Goal: Task Accomplishment & Management: Manage account settings

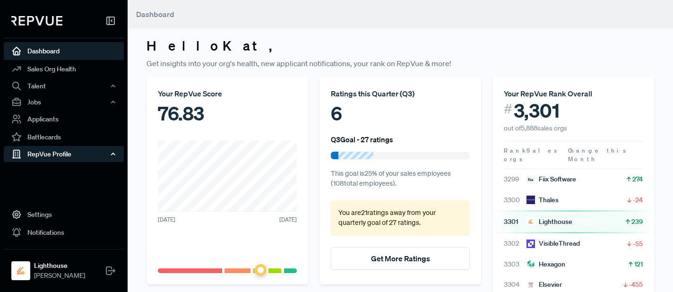
click at [47, 160] on div "RepVue Profile" at bounding box center [64, 154] width 120 height 16
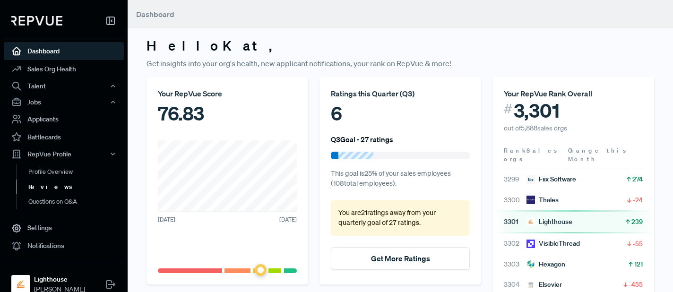
click at [44, 183] on link "Reviews" at bounding box center [77, 187] width 120 height 15
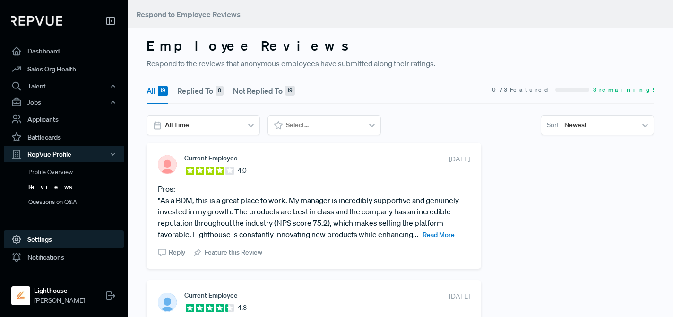
click at [70, 236] on link "Settings" at bounding box center [64, 239] width 120 height 18
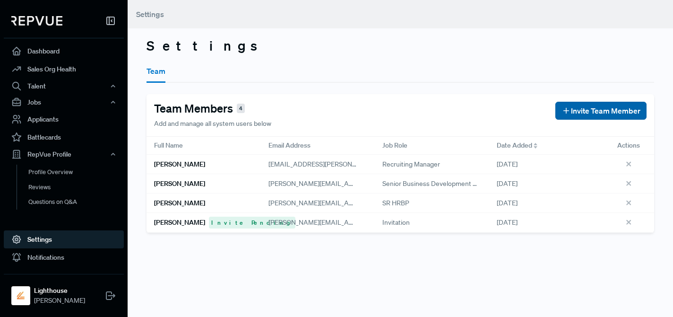
click at [592, 114] on span "Invite Team Member" at bounding box center [605, 110] width 69 height 11
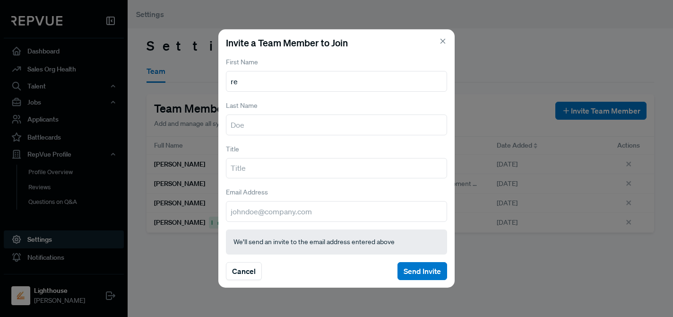
type input "r"
type input "Reinout"
click at [259, 131] on input "text" at bounding box center [336, 124] width 221 height 21
type input "[PERSON_NAME]"
click at [240, 164] on input "text" at bounding box center [336, 168] width 221 height 21
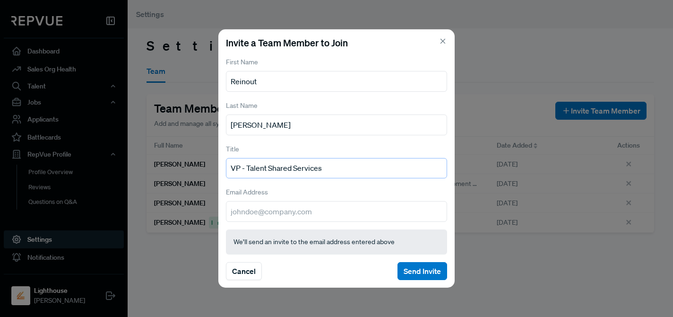
type input "VP - Talent Shared Services"
click at [232, 203] on input "email" at bounding box center [336, 211] width 221 height 21
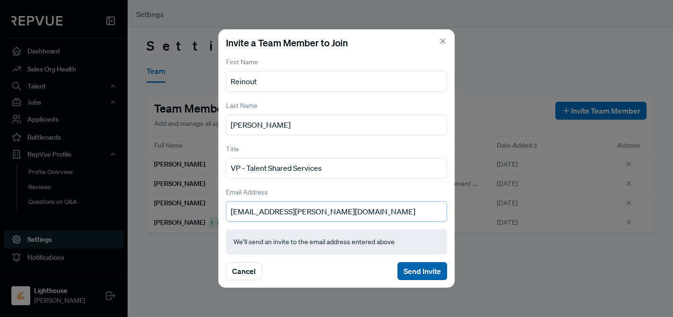
type input "[EMAIL_ADDRESS][PERSON_NAME][DOMAIN_NAME]"
click at [420, 262] on button "Send Invite" at bounding box center [422, 271] width 50 height 18
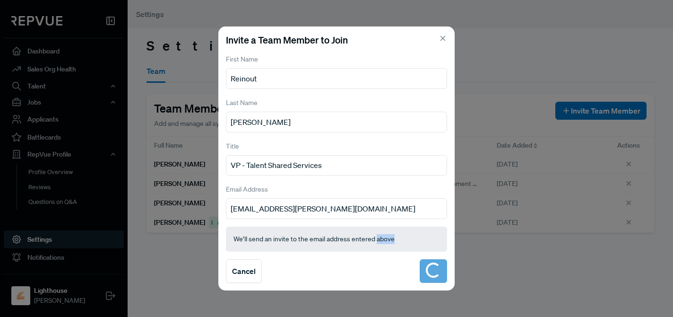
click at [420, 262] on section "Cancel" at bounding box center [336, 271] width 221 height 24
